Goal: Task Accomplishment & Management: Use online tool/utility

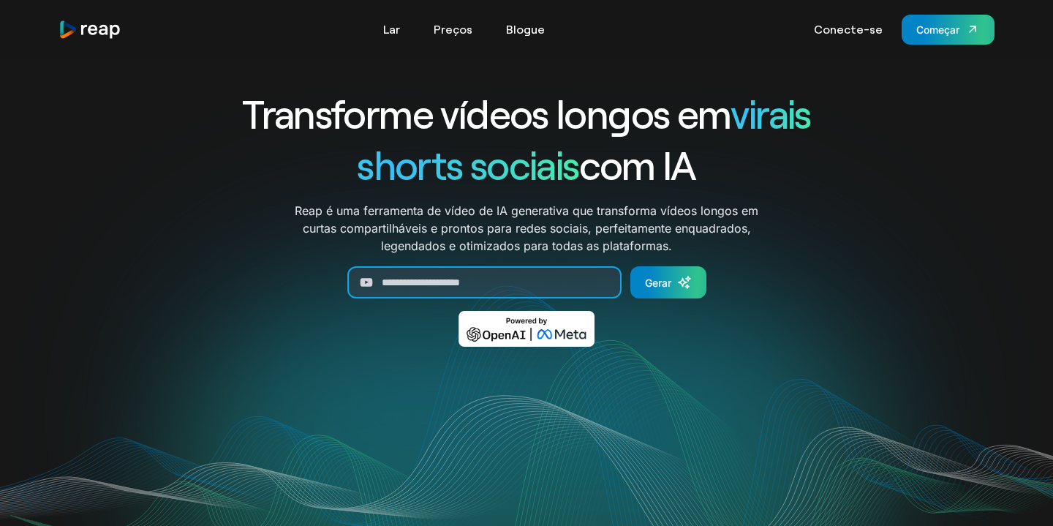
click at [431, 283] on input "Gerar formulário" at bounding box center [484, 282] width 274 height 32
paste input "**********"
type input "**********"
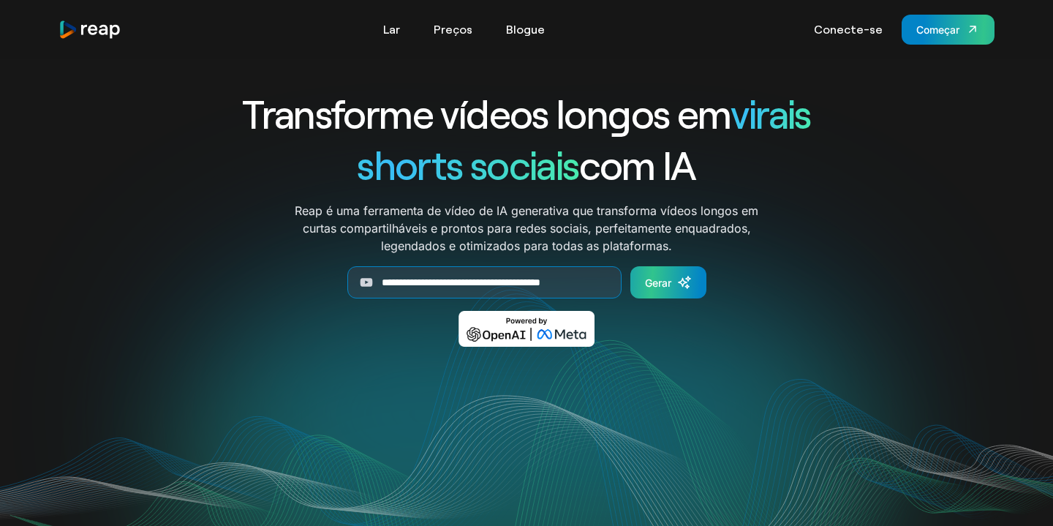
click at [659, 278] on font "Gerar" at bounding box center [658, 282] width 26 height 12
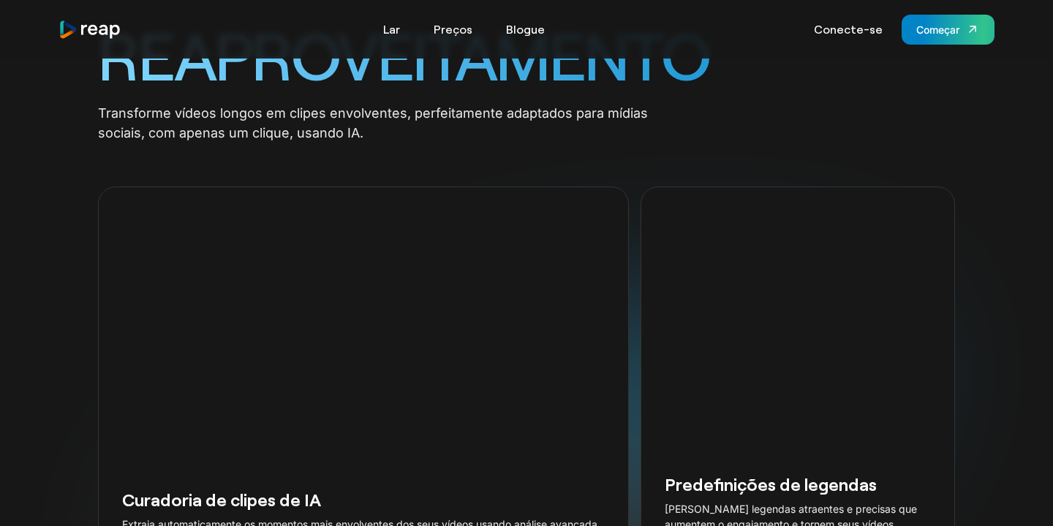
scroll to position [1440, 0]
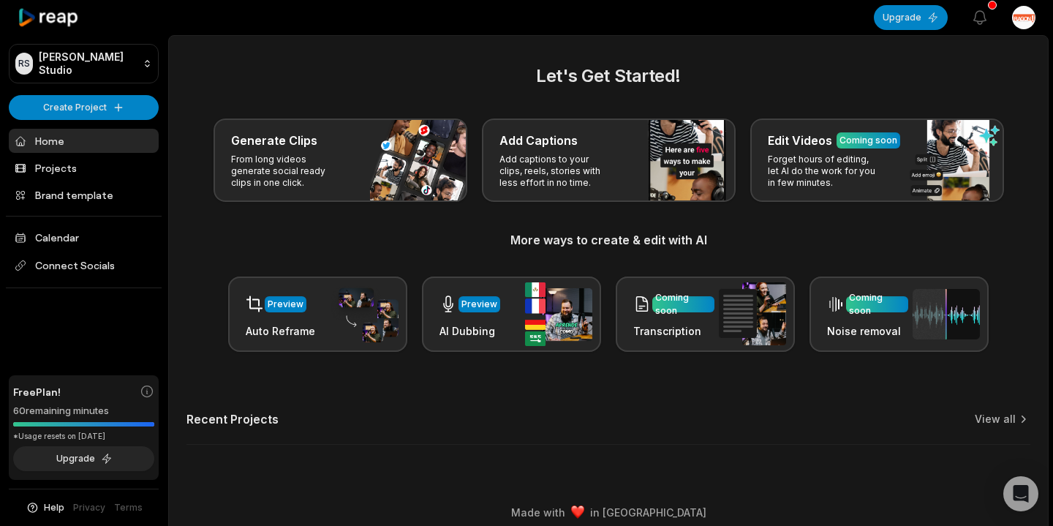
click at [67, 141] on link "Home" at bounding box center [84, 141] width 150 height 24
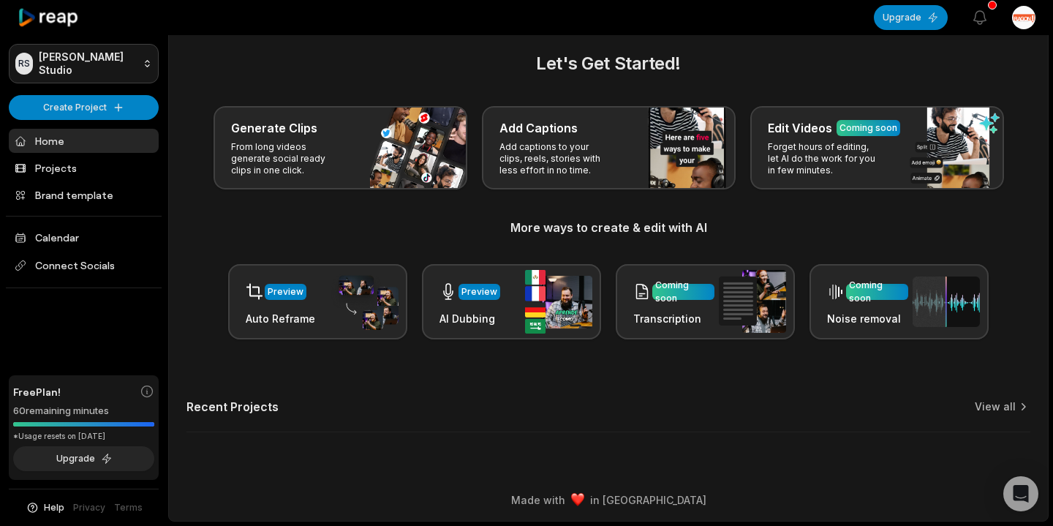
click at [78, 63] on html "RS Ragon's Studio Create Project Home Projects Brand template Calendar Connect …" at bounding box center [526, 251] width 1053 height 526
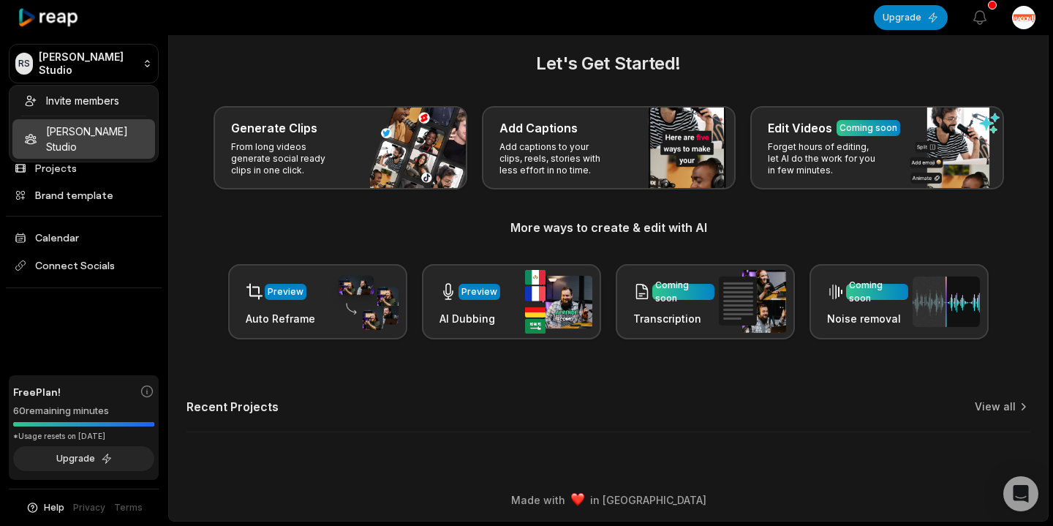
click at [84, 168] on html "RS Ragon's Studio Create Project Home Projects Brand template Calendar Connect …" at bounding box center [526, 251] width 1053 height 526
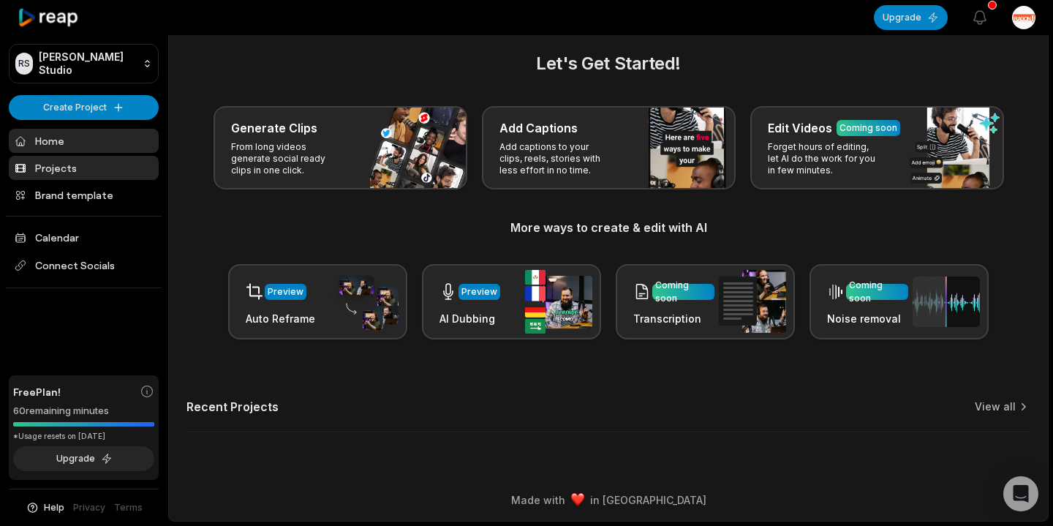
click at [54, 167] on link "Projects" at bounding box center [84, 168] width 150 height 24
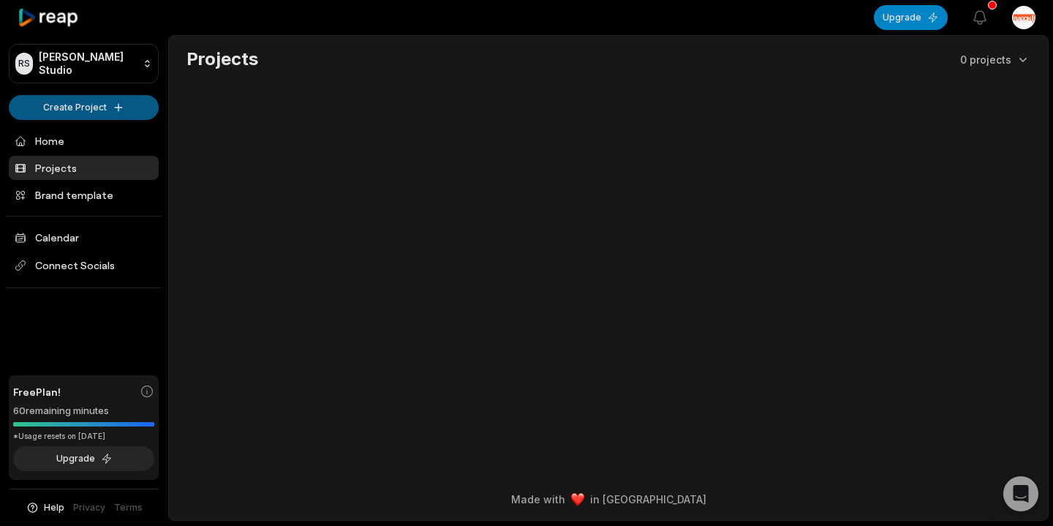
click at [103, 107] on html "[PERSON_NAME] Studio Create Project Home Projects Brand template Calendar Conne…" at bounding box center [526, 263] width 1053 height 526
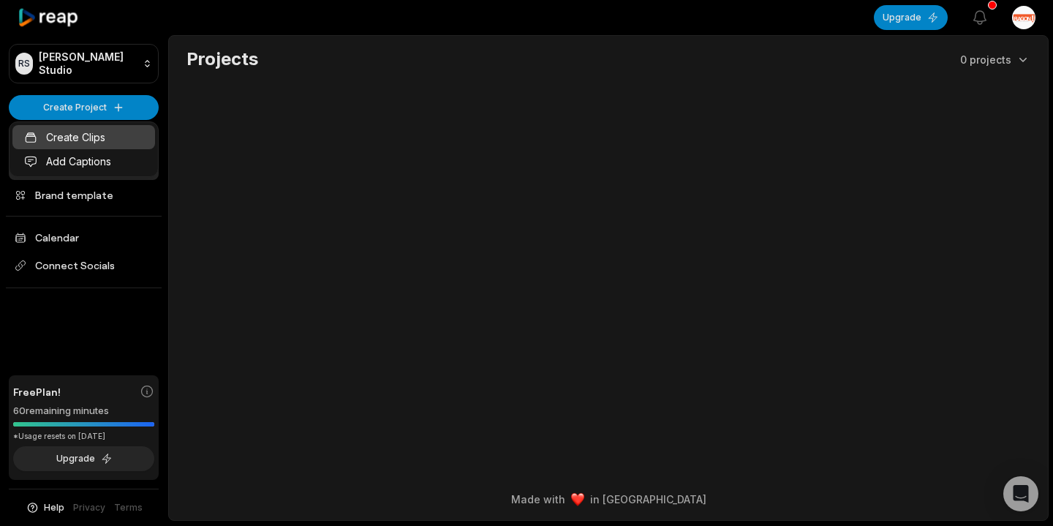
click at [88, 132] on link "Create Clips" at bounding box center [83, 137] width 143 height 24
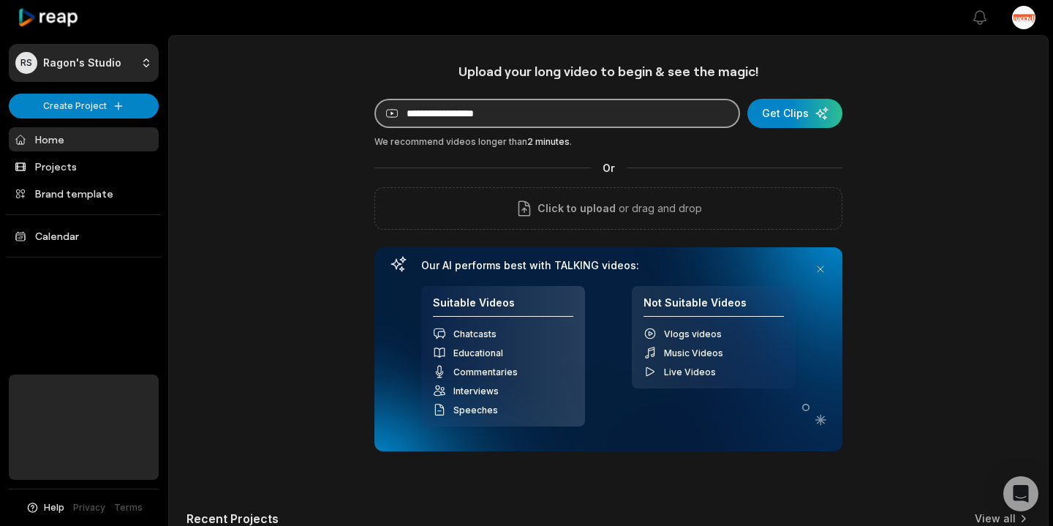
click at [505, 118] on input at bounding box center [557, 113] width 366 height 29
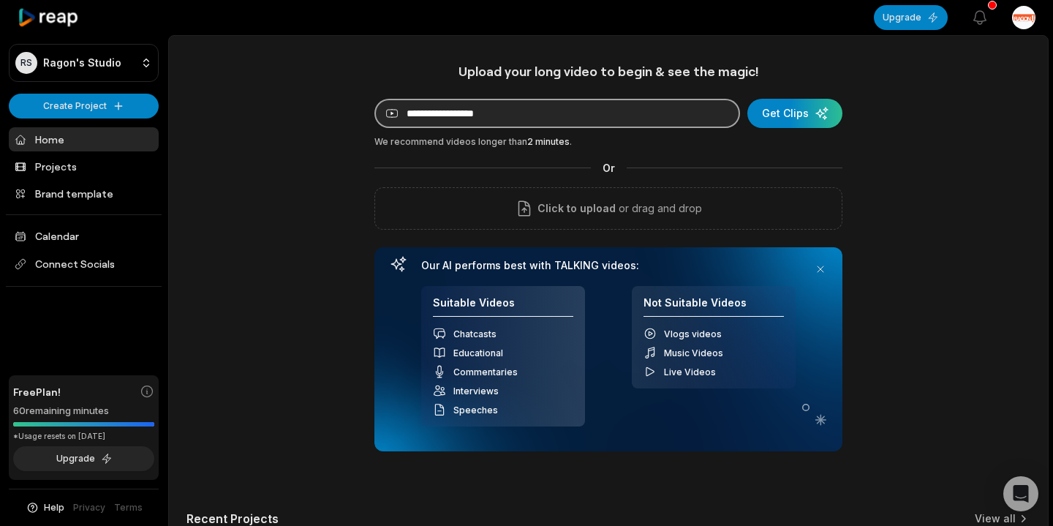
paste input "**********"
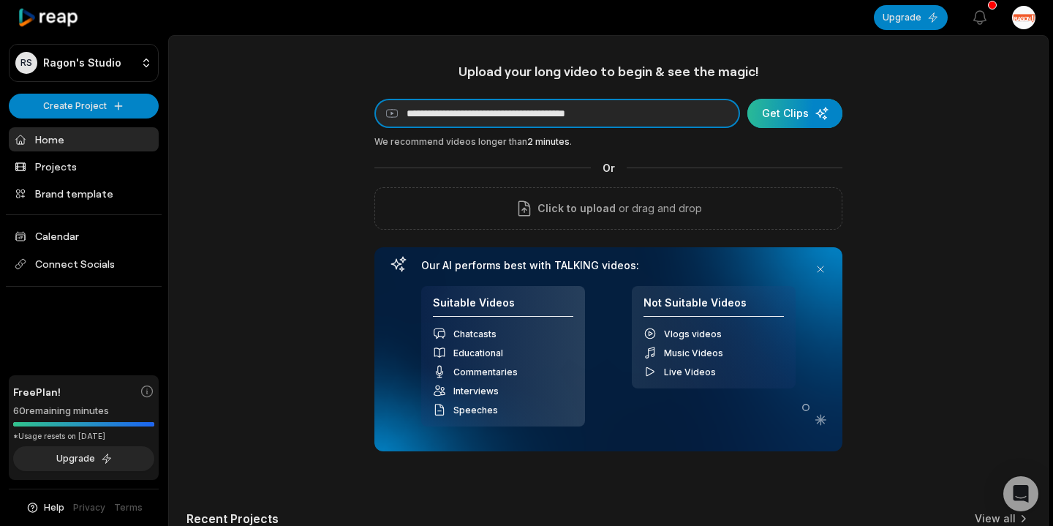
type input "**********"
click at [783, 117] on div "submit" at bounding box center [794, 113] width 95 height 29
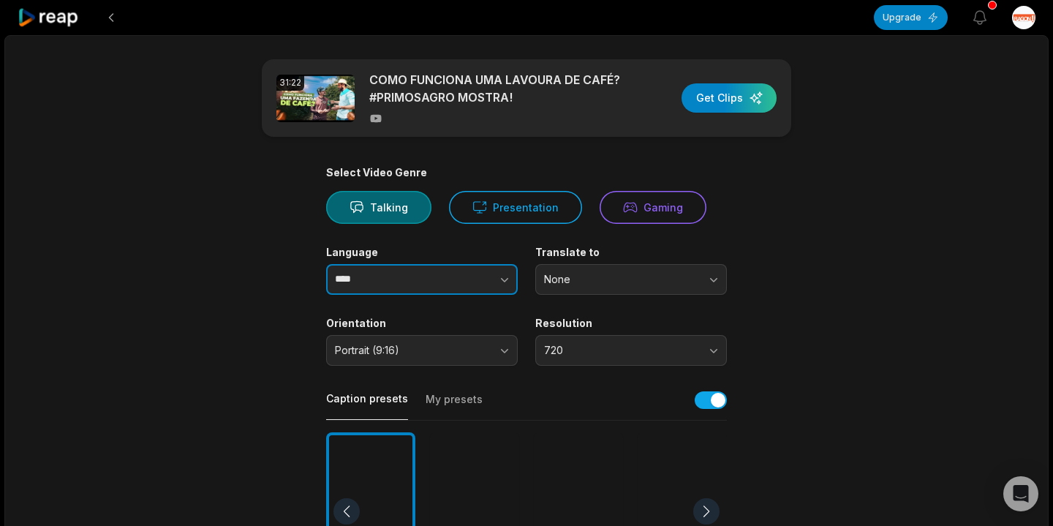
click at [461, 275] on button "button" at bounding box center [475, 279] width 83 height 31
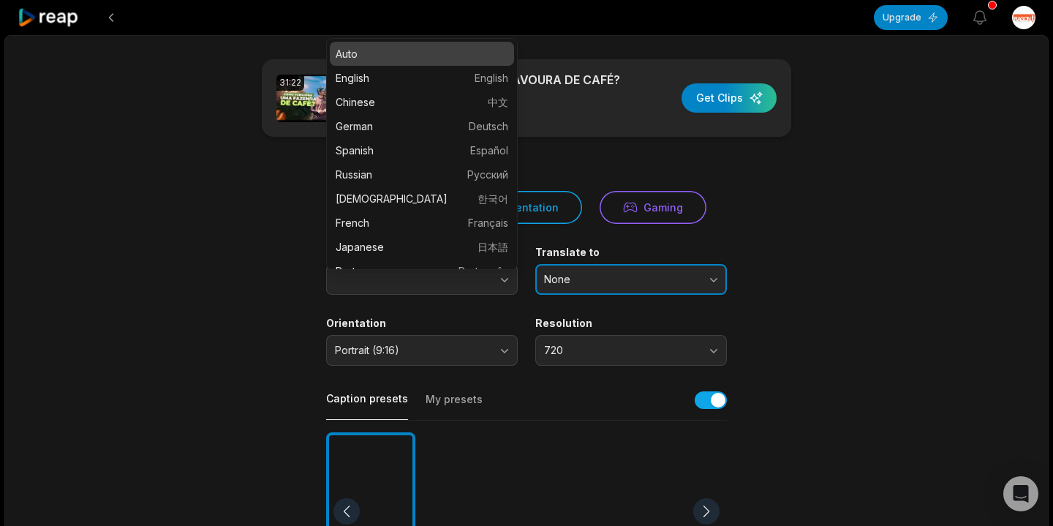
type input "****"
click at [622, 280] on span "None" at bounding box center [621, 279] width 154 height 13
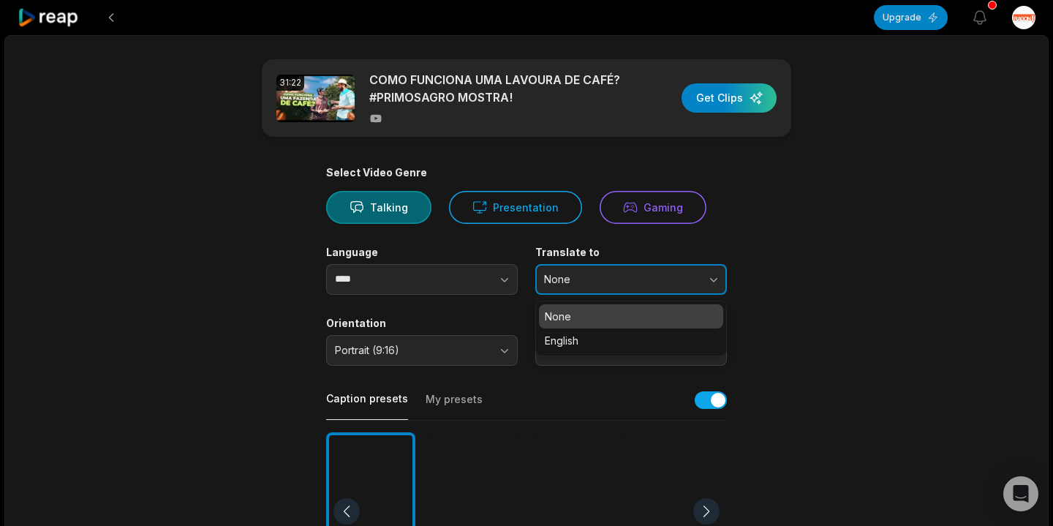
click at [620, 279] on span "None" at bounding box center [621, 279] width 154 height 13
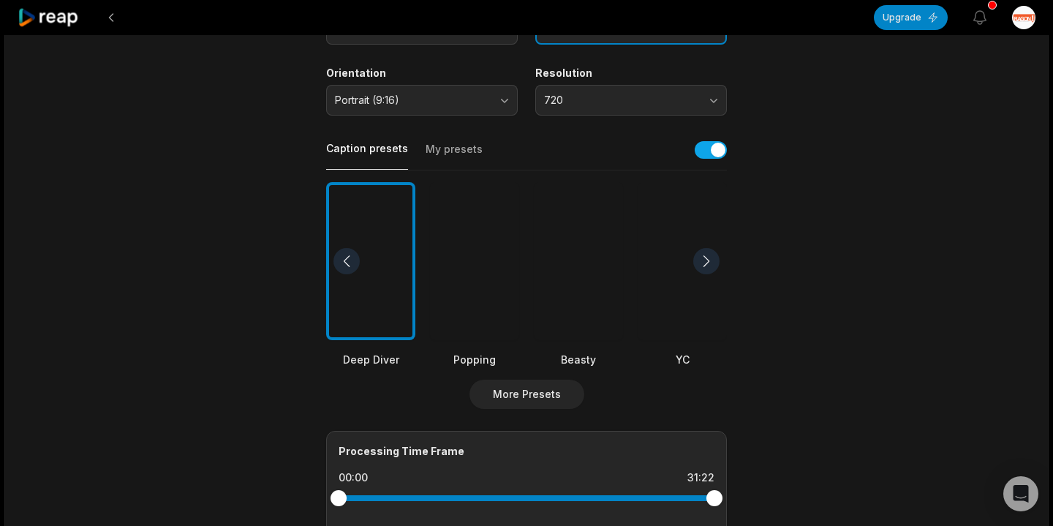
scroll to position [280, 0]
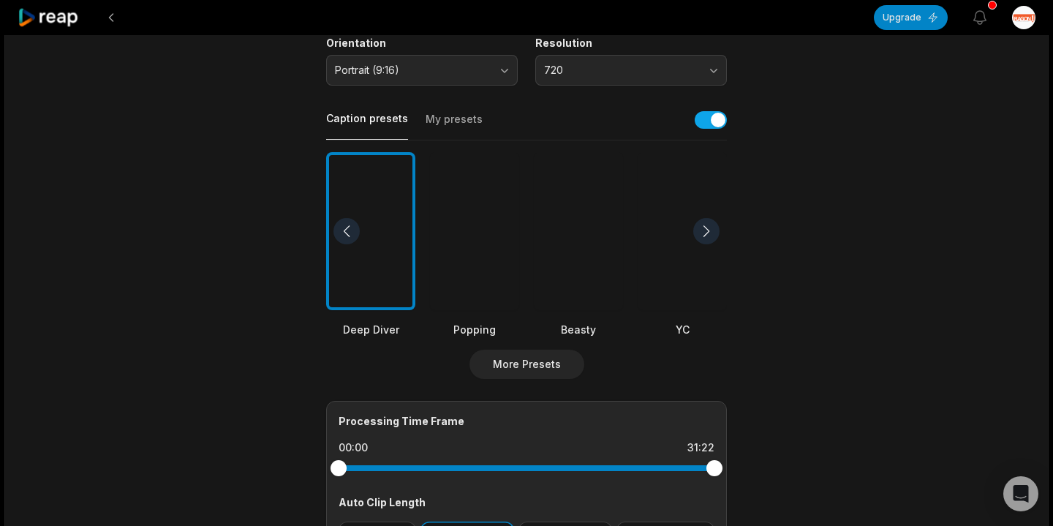
click at [703, 232] on div at bounding box center [706, 231] width 26 height 26
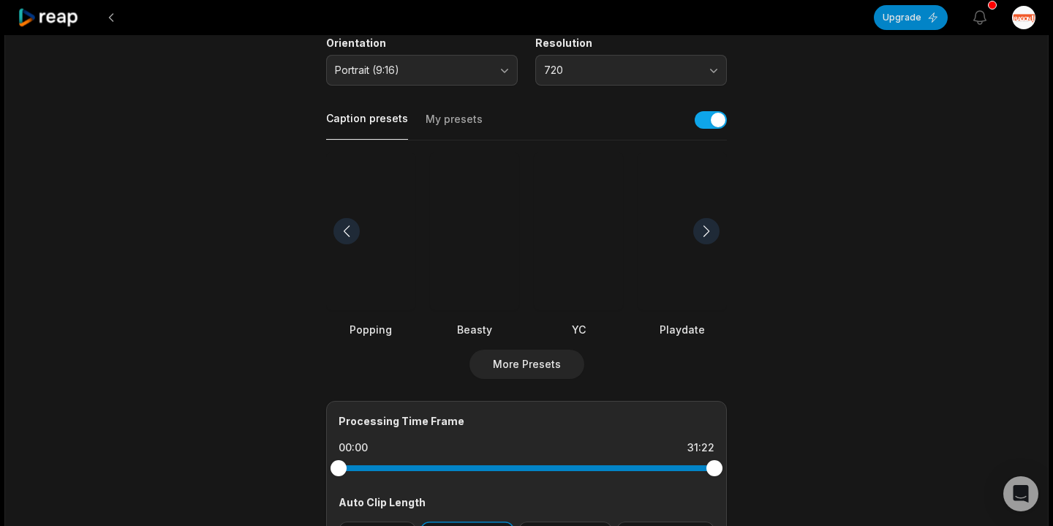
click at [703, 232] on div at bounding box center [706, 231] width 26 height 26
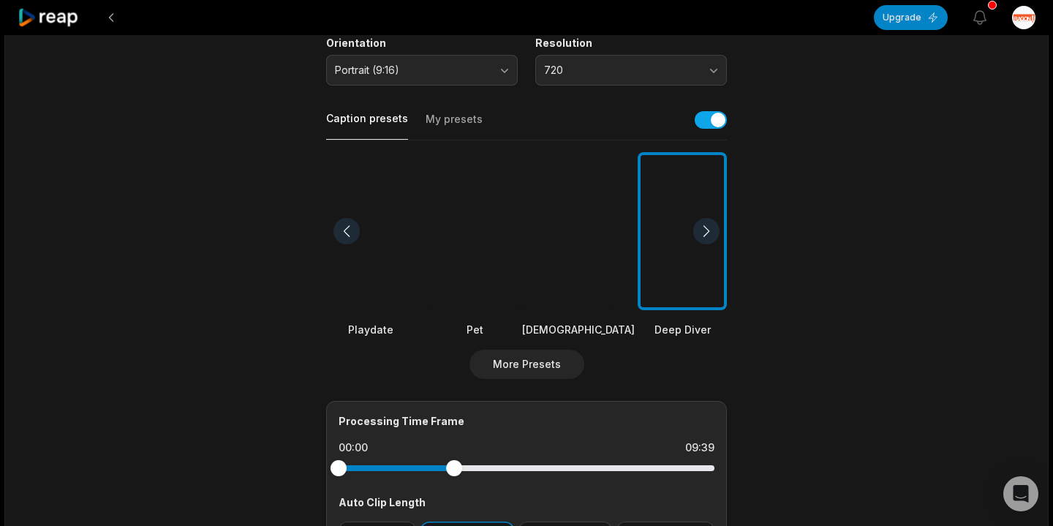
drag, startPoint x: 714, startPoint y: 472, endPoint x: 454, endPoint y: 462, distance: 260.5
click at [454, 462] on div at bounding box center [454, 468] width 16 height 16
drag, startPoint x: 454, startPoint y: 462, endPoint x: 489, endPoint y: 464, distance: 35.1
click at [489, 464] on div at bounding box center [483, 468] width 16 height 16
drag, startPoint x: 343, startPoint y: 466, endPoint x: 426, endPoint y: 464, distance: 83.4
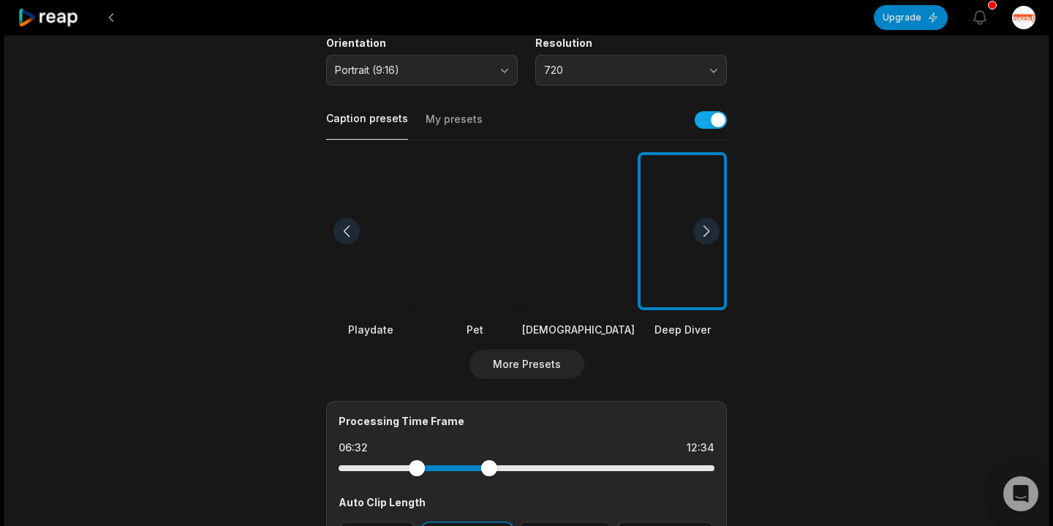
click at [425, 464] on div at bounding box center [417, 468] width 16 height 16
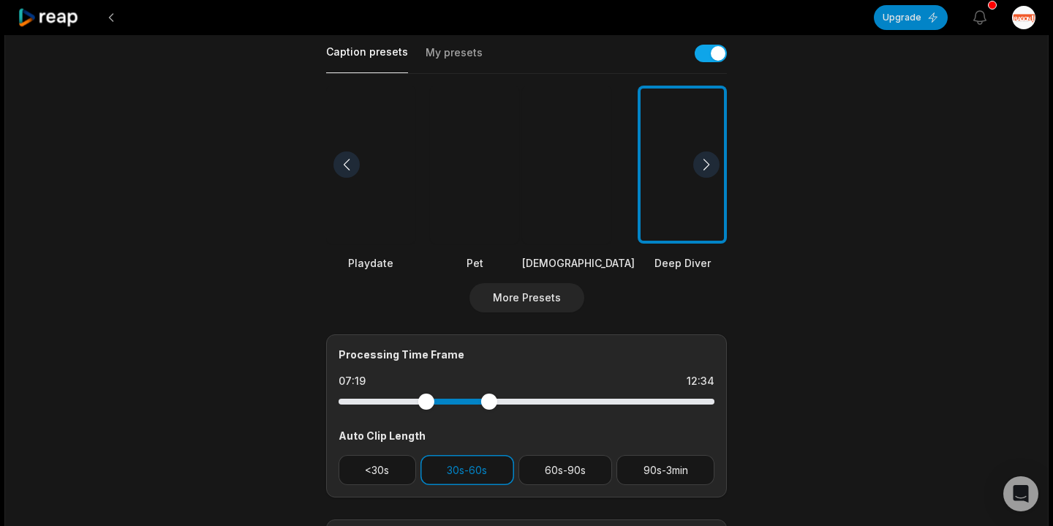
scroll to position [341, 0]
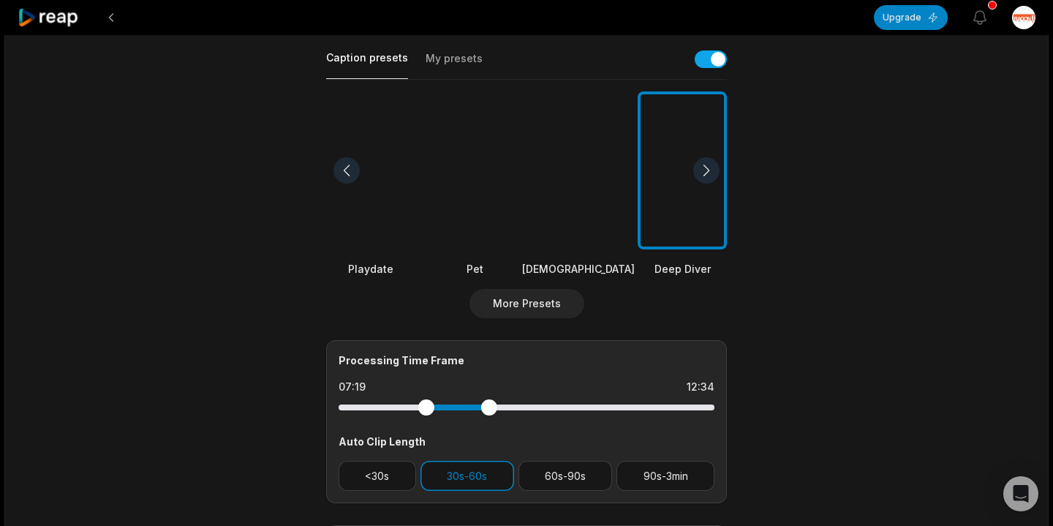
click at [699, 167] on div at bounding box center [706, 170] width 26 height 26
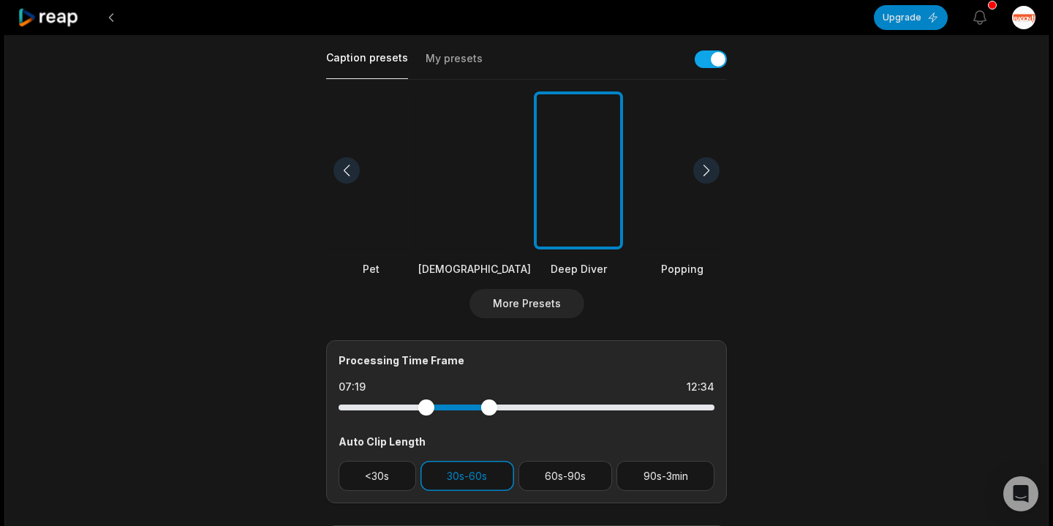
click at [699, 167] on div at bounding box center [706, 170] width 26 height 26
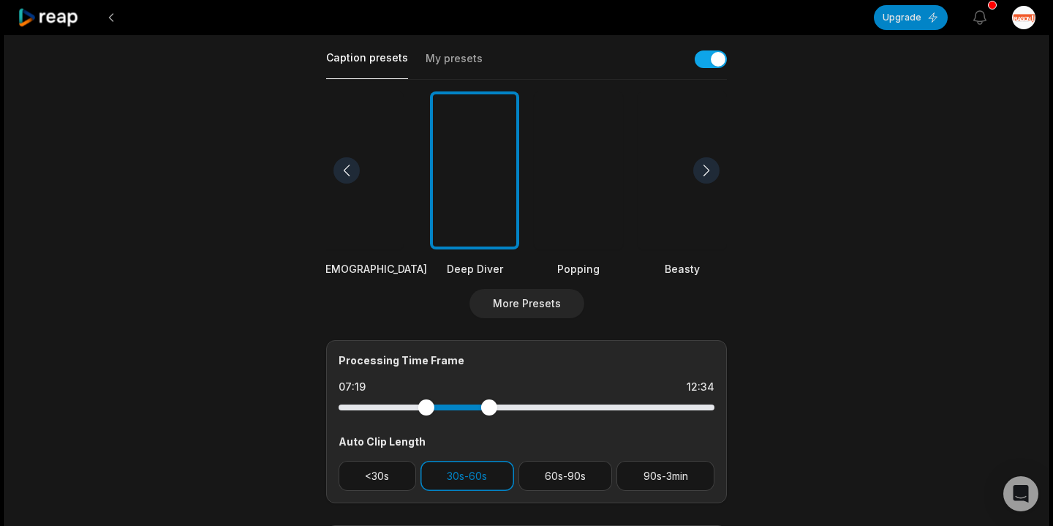
click at [699, 167] on div at bounding box center [706, 170] width 26 height 26
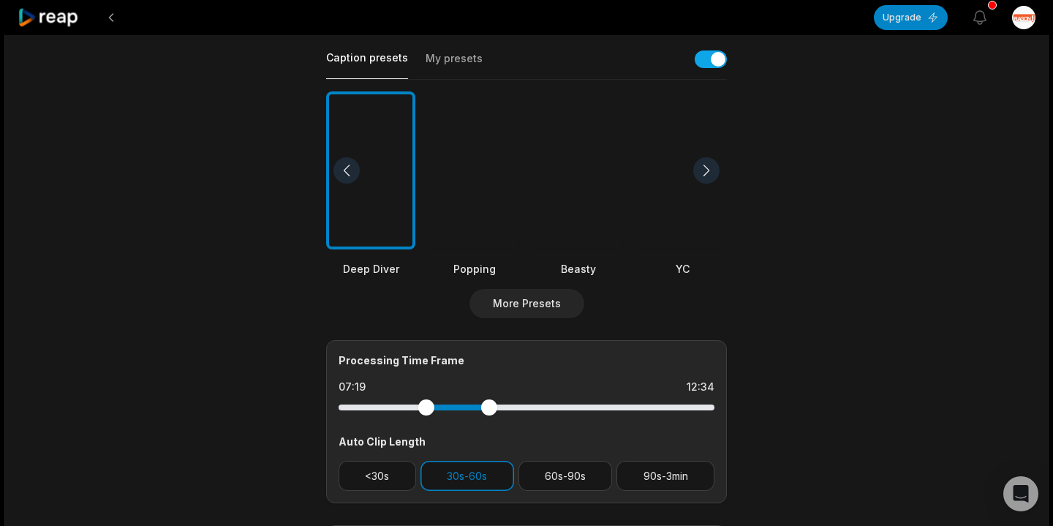
click at [699, 167] on div at bounding box center [706, 170] width 26 height 26
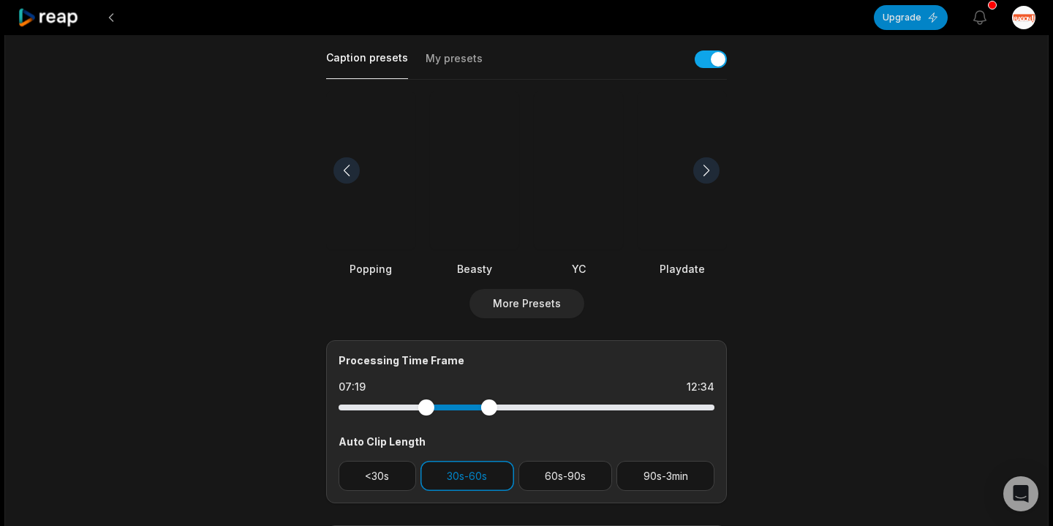
click at [699, 167] on div at bounding box center [706, 170] width 26 height 26
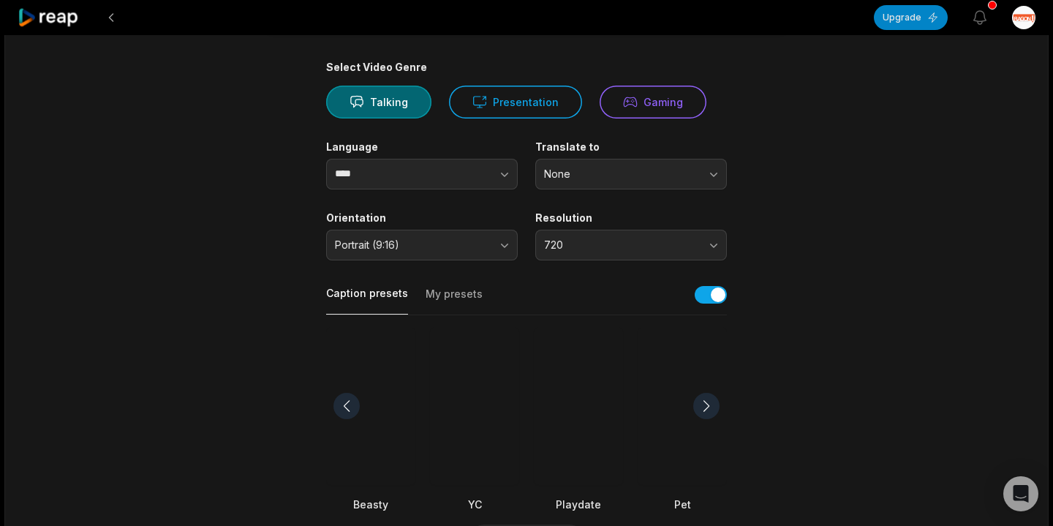
scroll to position [0, 0]
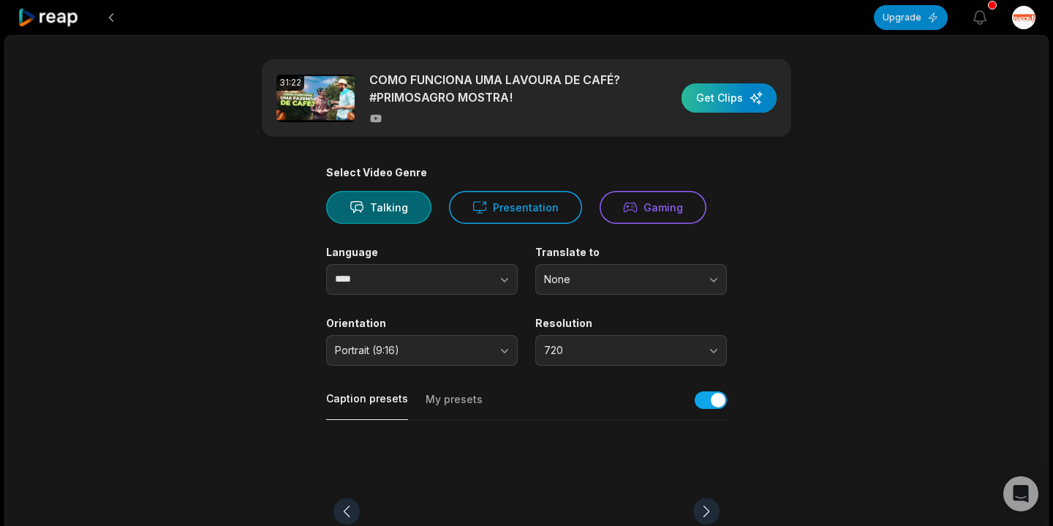
click at [729, 96] on div "button" at bounding box center [728, 97] width 95 height 29
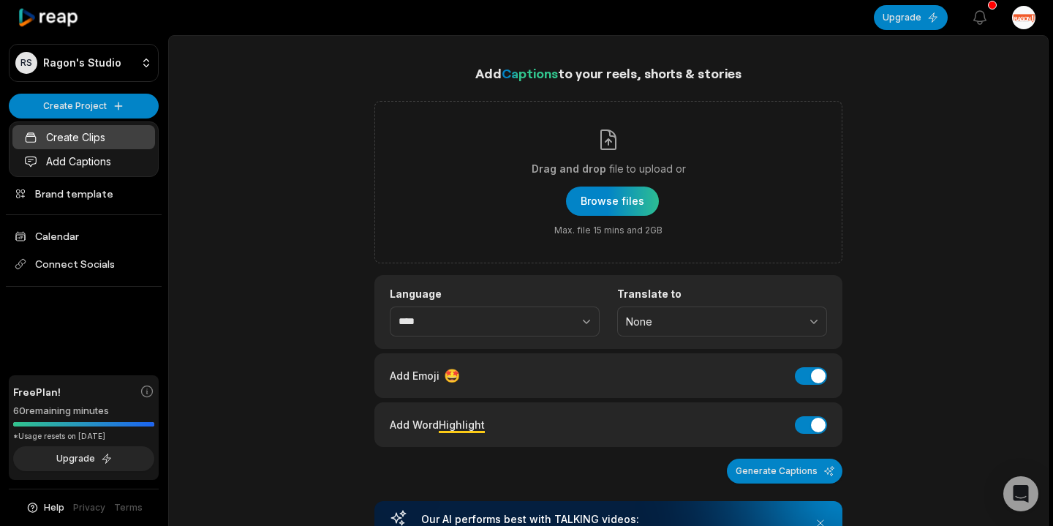
click at [86, 139] on link "Create Clips" at bounding box center [83, 137] width 143 height 24
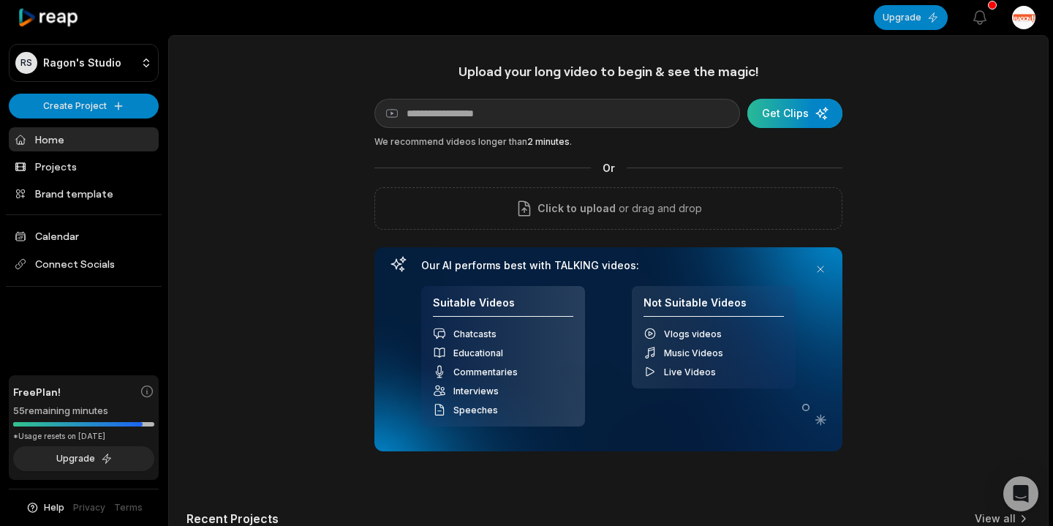
click at [798, 117] on div "submit" at bounding box center [794, 113] width 95 height 29
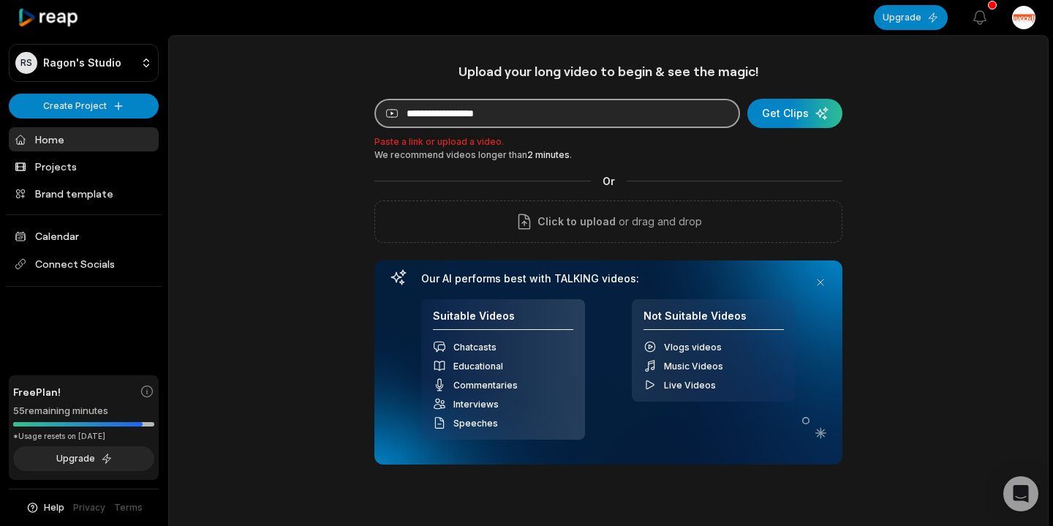
click at [643, 123] on input at bounding box center [557, 113] width 366 height 29
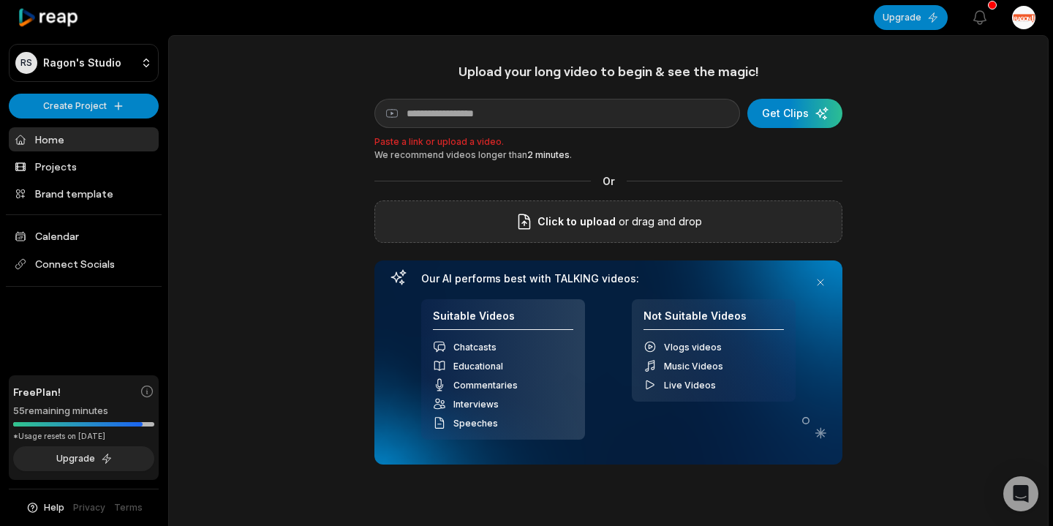
click at [612, 214] on span "Click to upload" at bounding box center [576, 222] width 78 height 18
click at [0, 0] on input "Click to upload" at bounding box center [0, 0] width 0 height 0
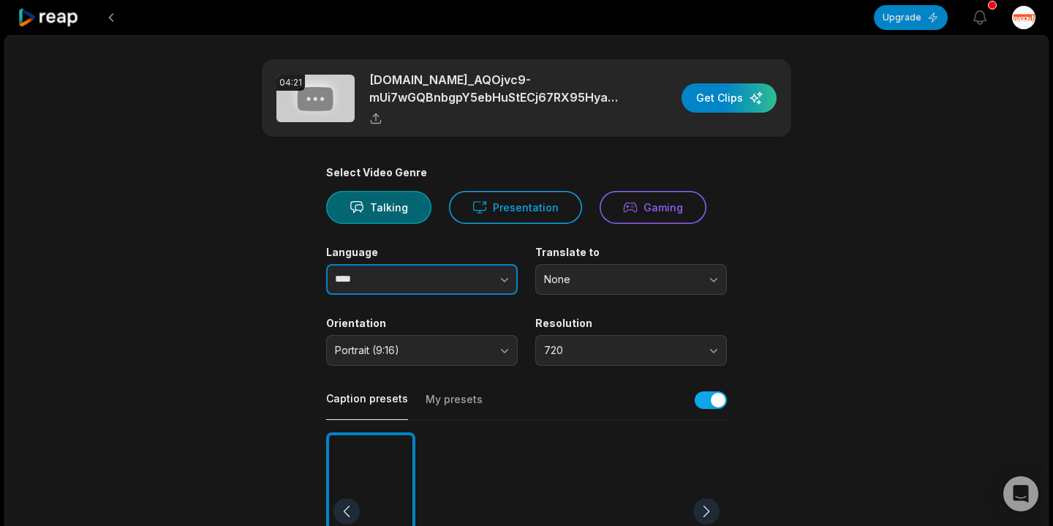
click at [458, 271] on button "button" at bounding box center [475, 279] width 83 height 31
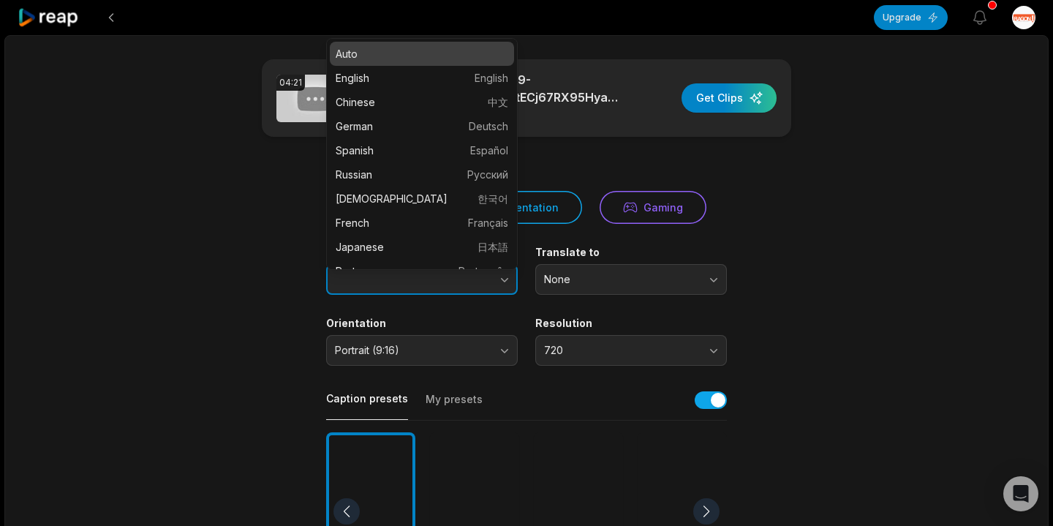
type input "****"
click at [458, 271] on button "button" at bounding box center [475, 279] width 83 height 31
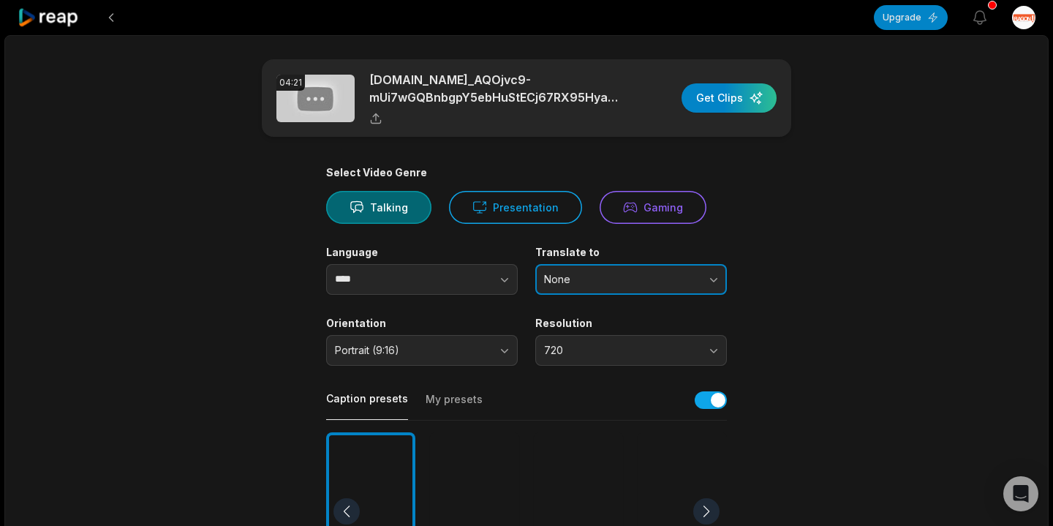
click at [632, 276] on span "None" at bounding box center [621, 279] width 154 height 13
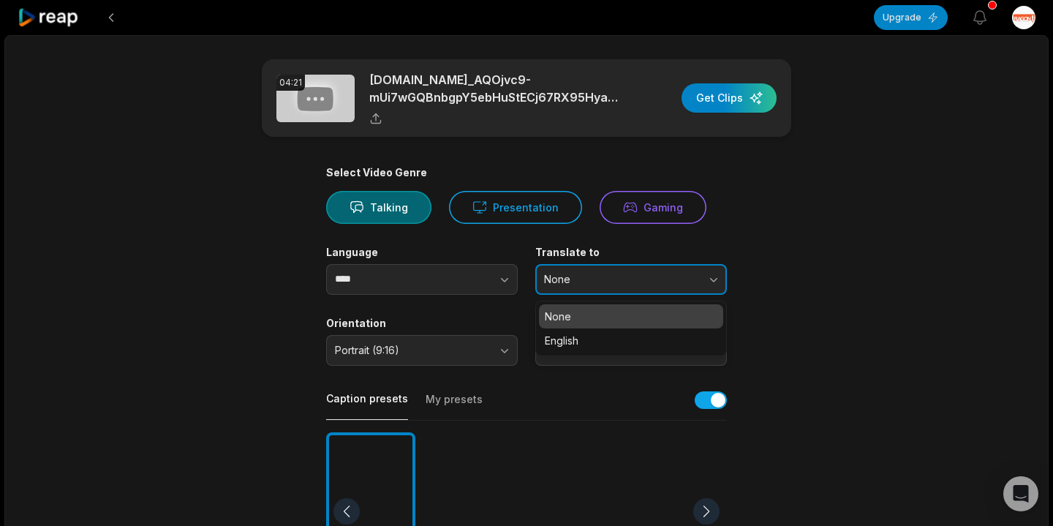
click at [632, 276] on span "None" at bounding box center [621, 279] width 154 height 13
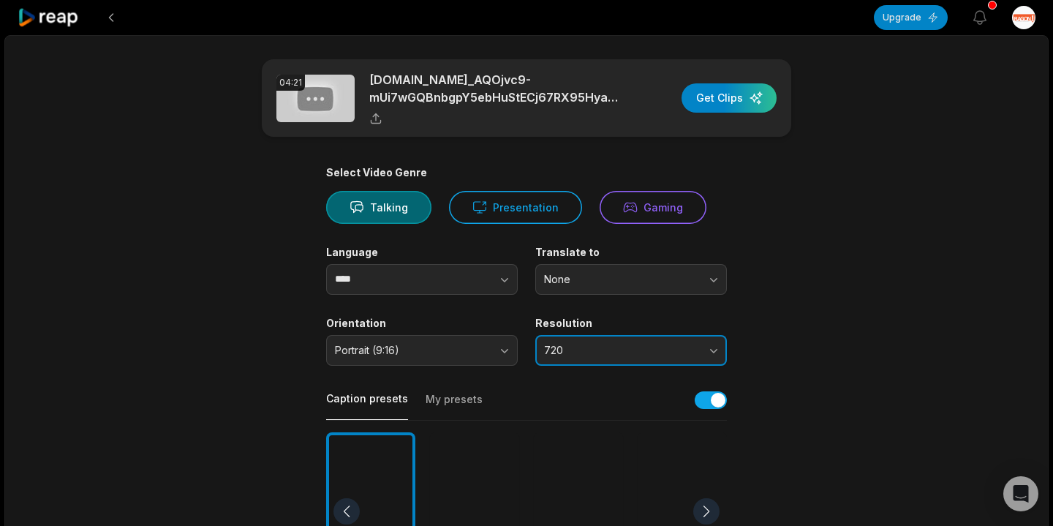
click at [577, 350] on span "720" at bounding box center [621, 350] width 154 height 13
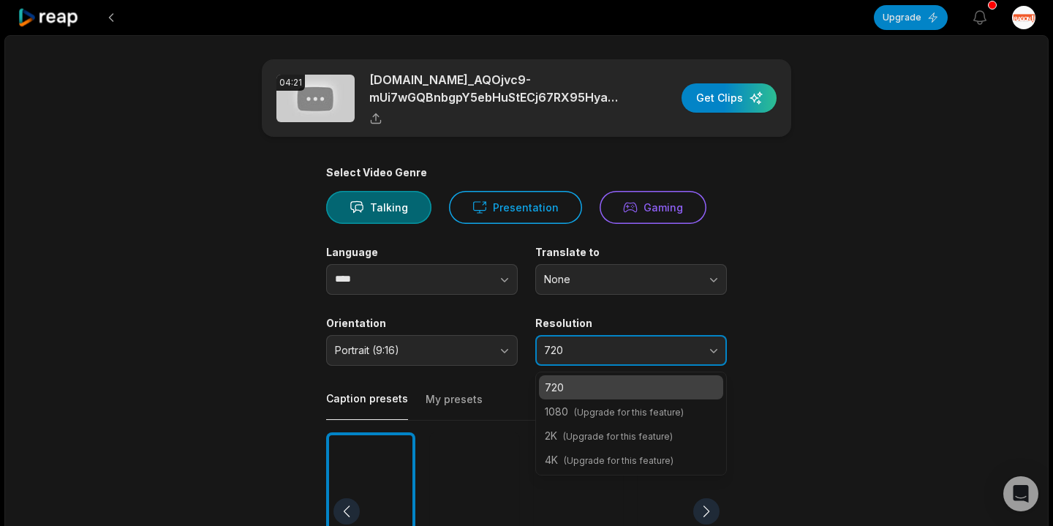
click at [578, 353] on span "720" at bounding box center [621, 350] width 154 height 13
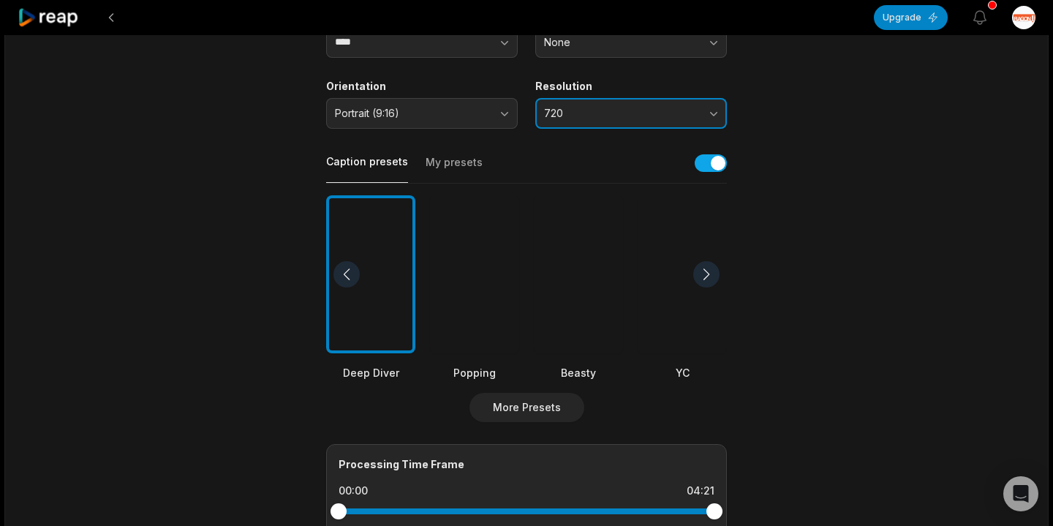
scroll to position [286, 0]
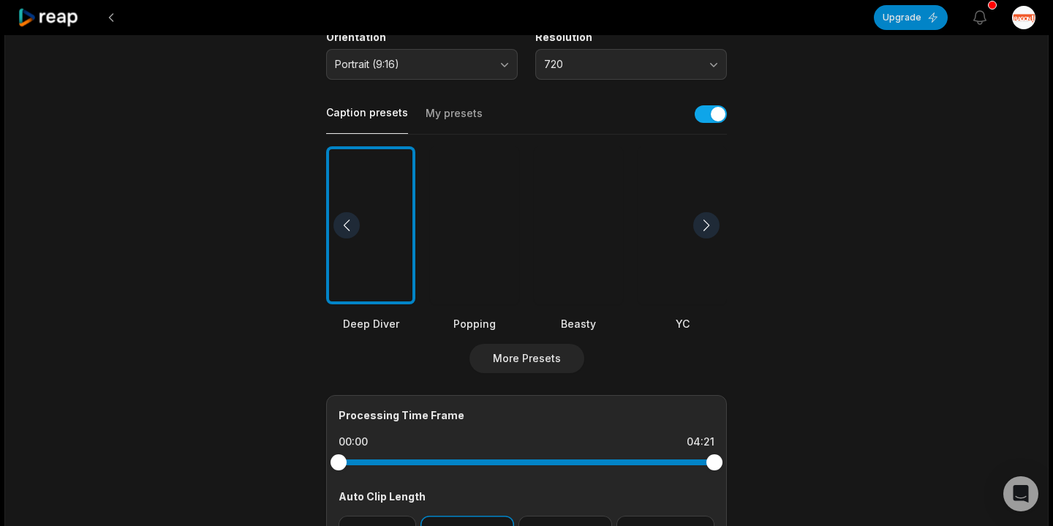
click at [709, 124] on div "Caption presets My presets" at bounding box center [526, 118] width 401 height 33
click at [708, 118] on button "button" at bounding box center [711, 114] width 32 height 18
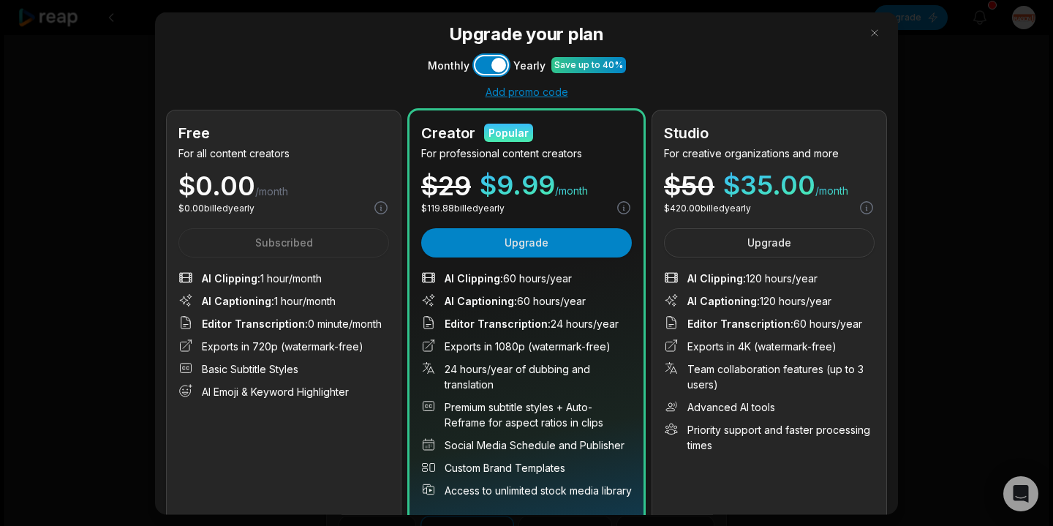
click at [486, 62] on button "Use setting" at bounding box center [491, 65] width 32 height 18
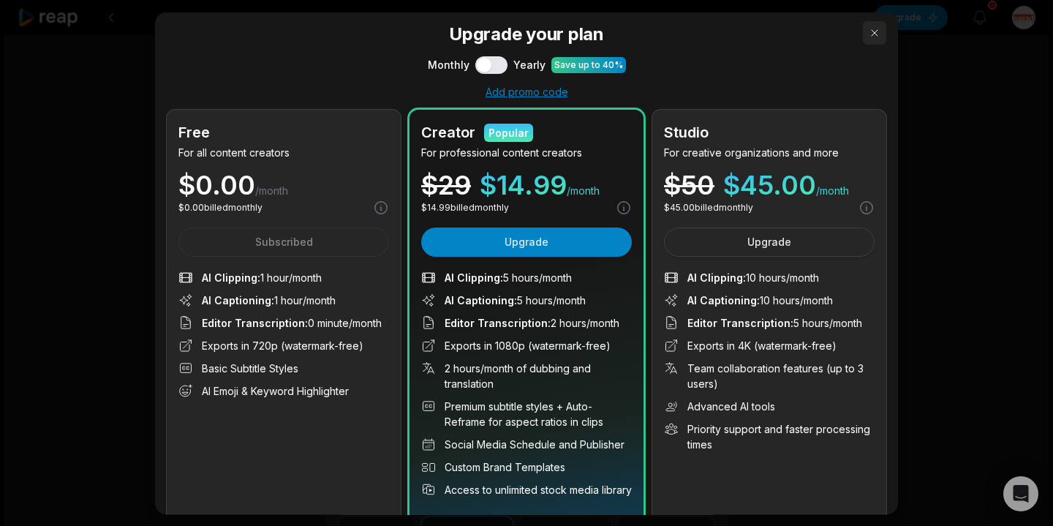
click at [874, 34] on button "button" at bounding box center [874, 31] width 23 height 23
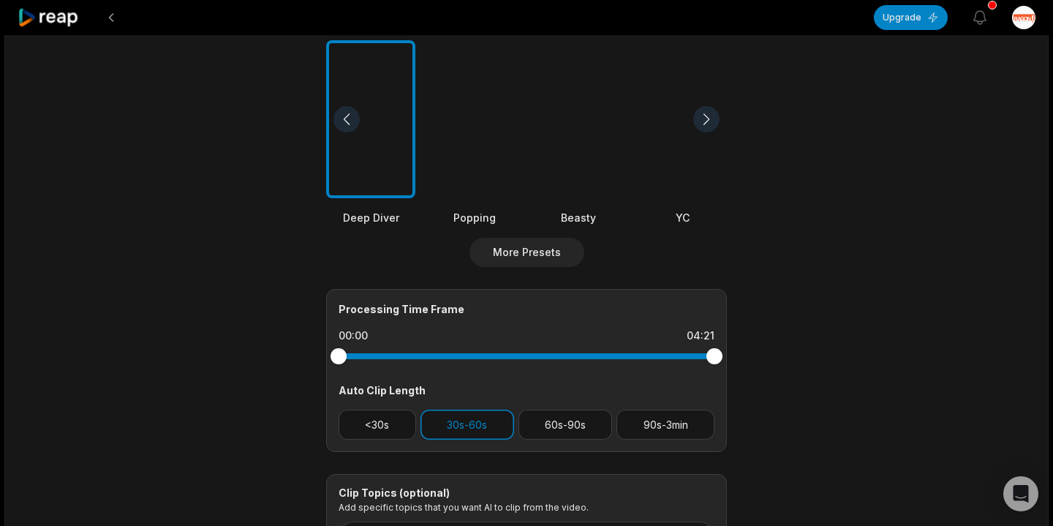
scroll to position [534, 0]
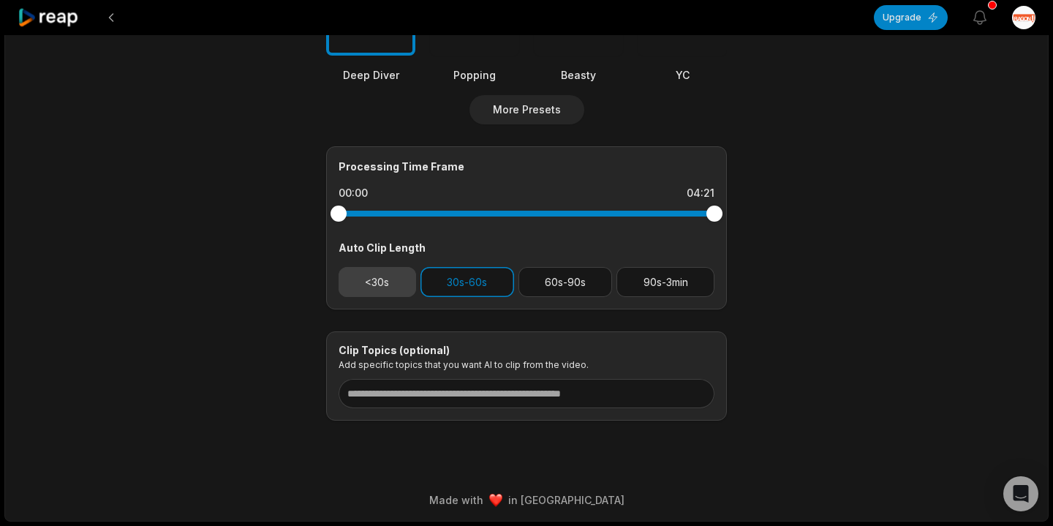
click at [391, 281] on button "<30s" at bounding box center [378, 282] width 78 height 30
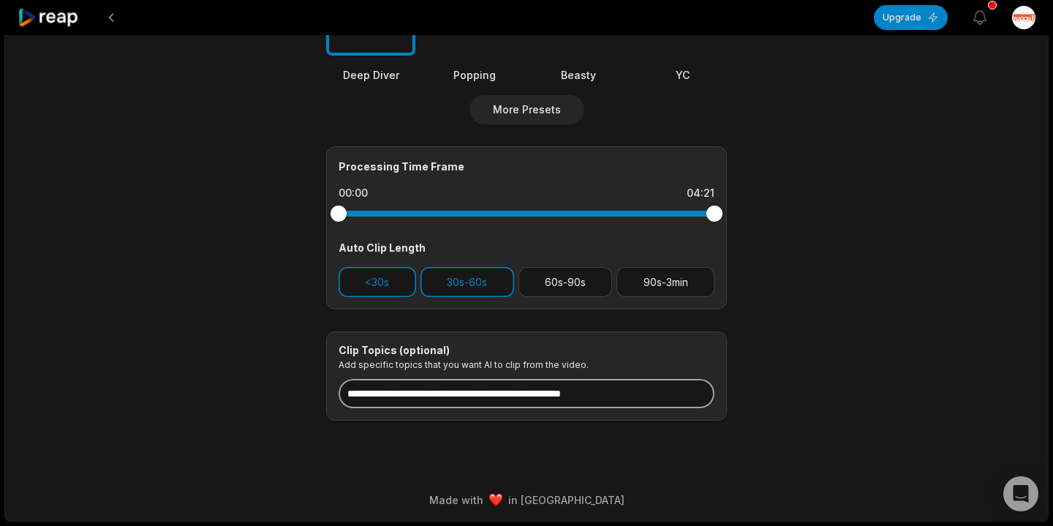
click at [456, 390] on input at bounding box center [527, 393] width 376 height 29
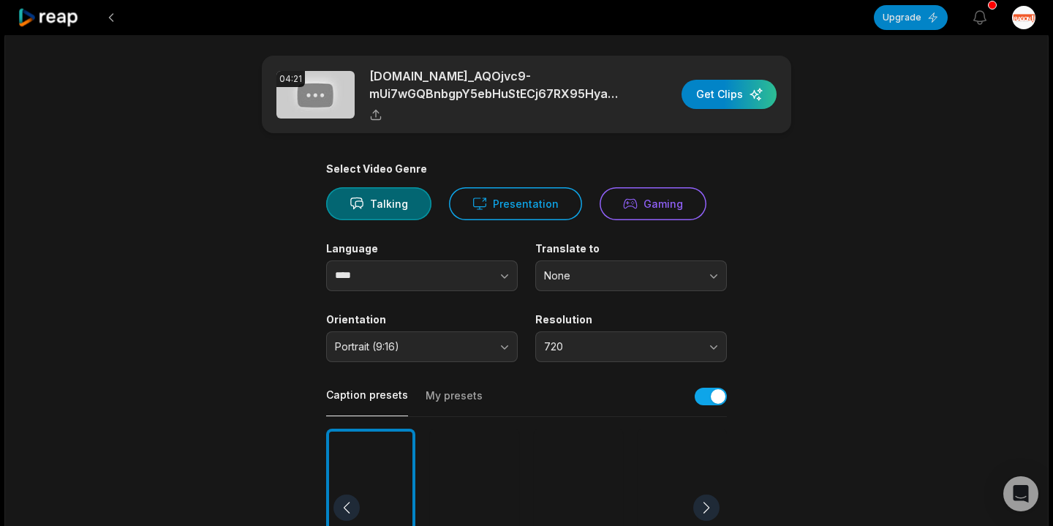
scroll to position [0, 0]
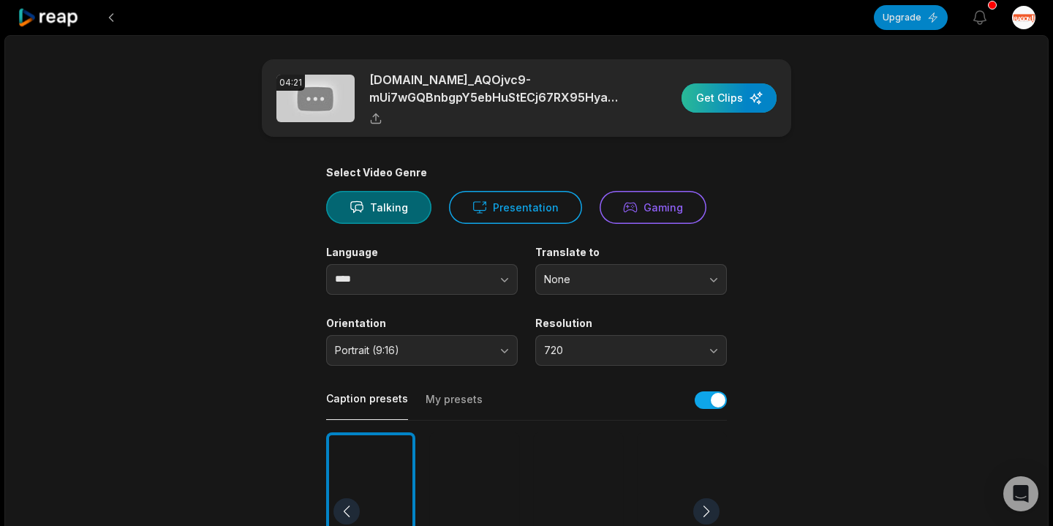
type input "**********"
click at [744, 94] on div "button" at bounding box center [728, 97] width 95 height 29
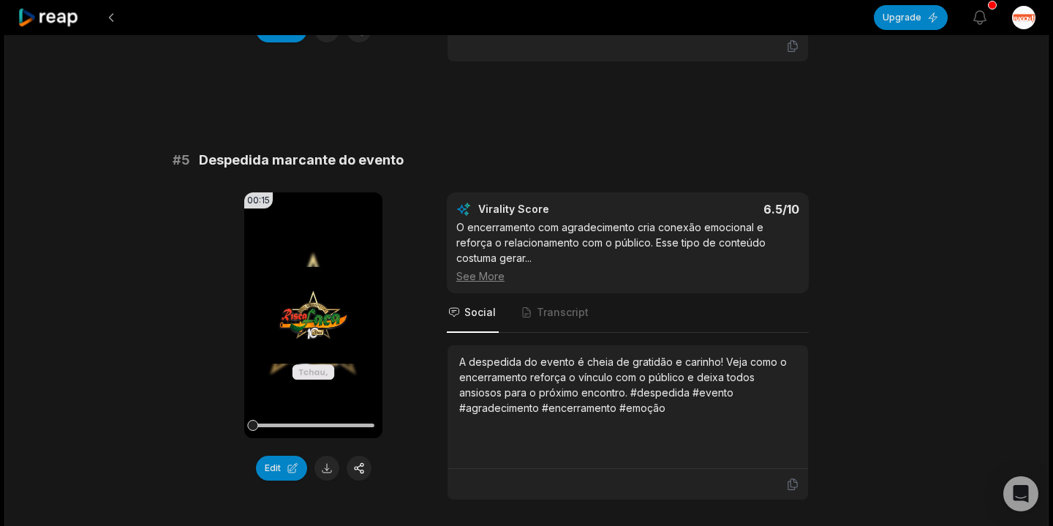
scroll to position [1737, 0]
click at [316, 310] on icon at bounding box center [314, 315] width 18 height 18
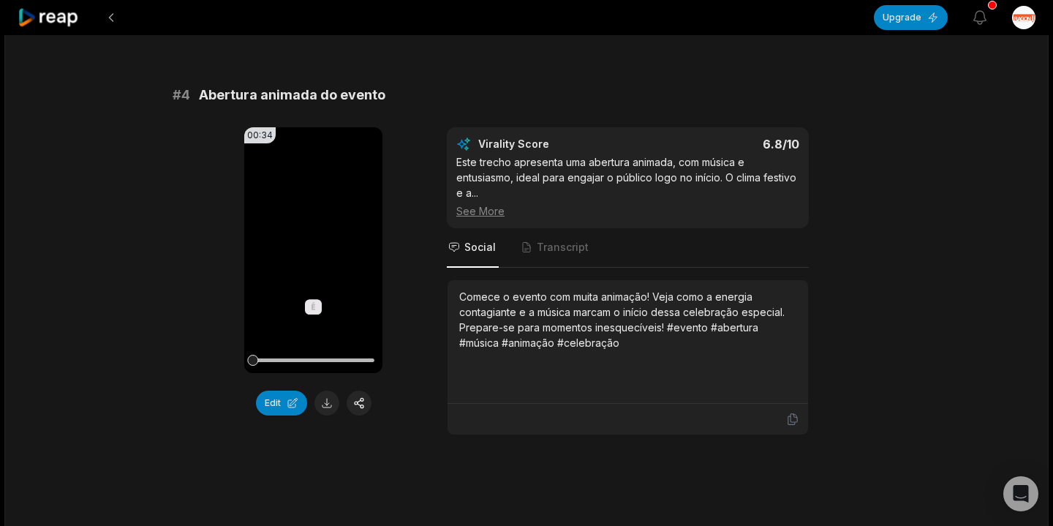
scroll to position [1341, 0]
